Goal: Navigation & Orientation: Find specific page/section

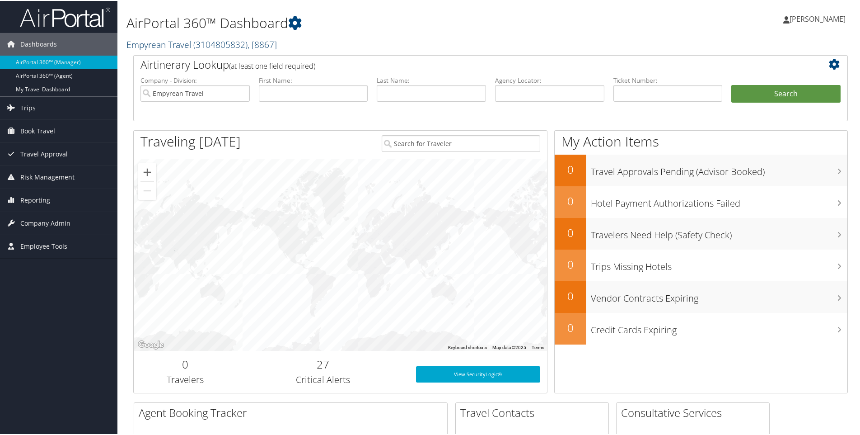
click at [224, 49] on span "( 3104805832 )" at bounding box center [220, 43] width 54 height 12
click at [70, 336] on div "Dashboards AirPortal 360™ (Manager) AirPortal 360™ (Agent) My Travel Dashboard …" at bounding box center [432, 388] width 864 height 777
click at [43, 155] on span "Travel Approval" at bounding box center [43, 153] width 47 height 23
click at [45, 134] on span "Book Travel" at bounding box center [37, 130] width 35 height 23
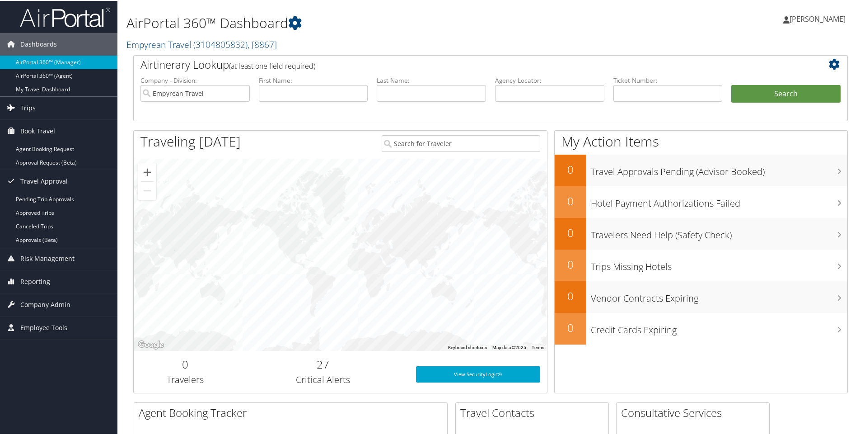
click at [39, 104] on link "Trips" at bounding box center [58, 107] width 117 height 23
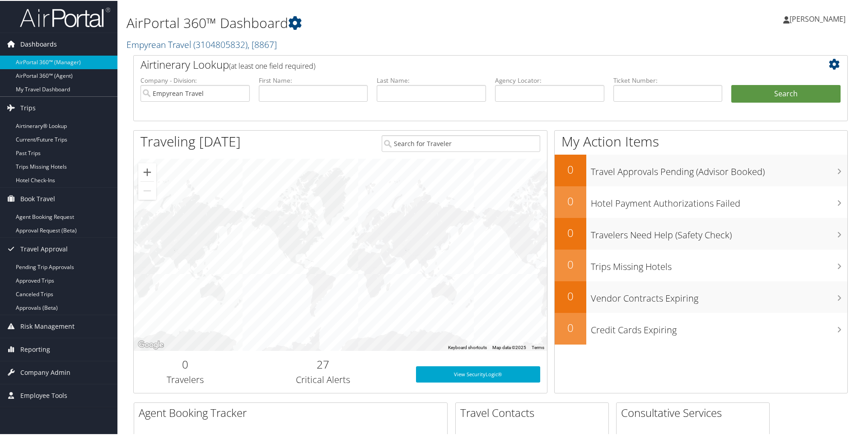
click at [54, 48] on span "Dashboards" at bounding box center [38, 43] width 37 height 23
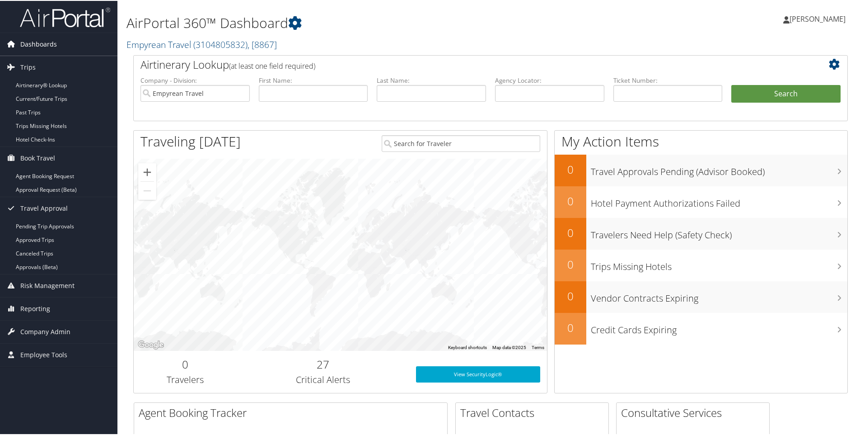
click at [47, 43] on span "Dashboards" at bounding box center [38, 43] width 37 height 23
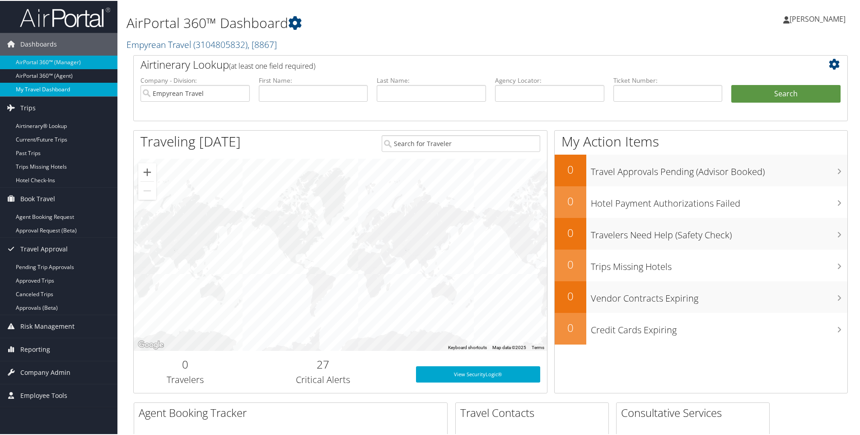
click at [47, 83] on link "My Travel Dashboard" at bounding box center [58, 89] width 117 height 14
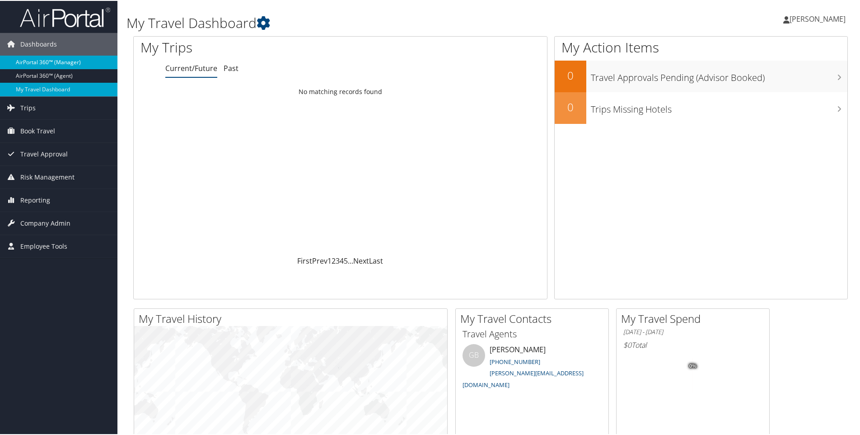
click at [37, 61] on link "AirPortal 360™ (Manager)" at bounding box center [58, 62] width 117 height 14
